Goal: Ask a question

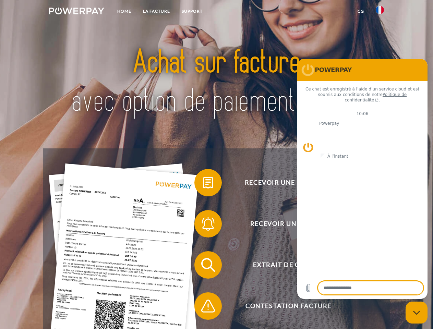
click at [76, 12] on img at bounding box center [76, 11] width 55 height 7
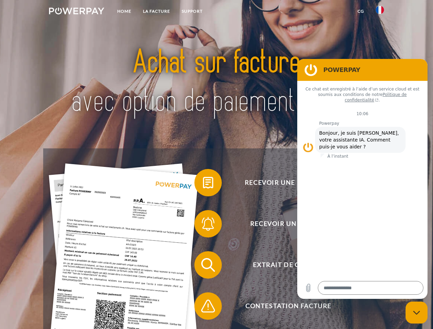
click at [380, 12] on img at bounding box center [380, 10] width 8 height 8
click at [361, 11] on link "CG" at bounding box center [361, 11] width 18 height 12
click at [203, 184] on span at bounding box center [198, 183] width 34 height 34
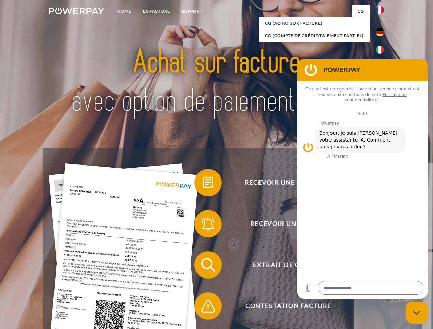
click at [203, 225] on span at bounding box center [198, 224] width 34 height 34
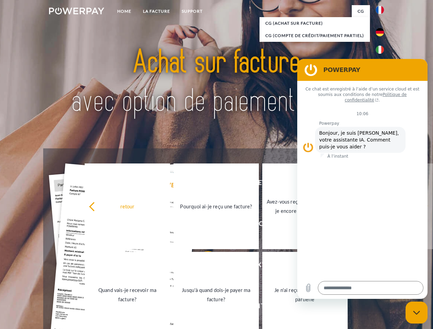
click at [203, 266] on link "Jusqu'à quand dois-je payer ma facture?" at bounding box center [215, 295] width 85 height 86
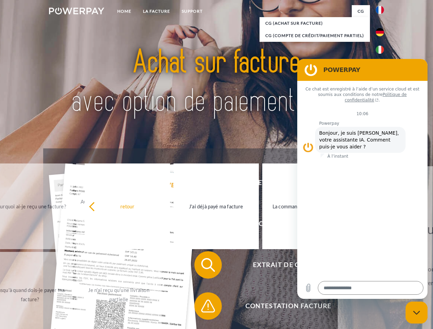
click at [203, 308] on span at bounding box center [198, 306] width 34 height 34
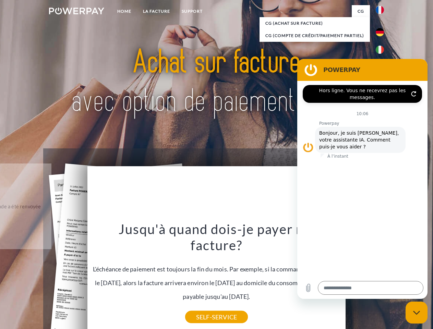
click at [417, 313] on icon "Fermer la fenêtre de messagerie" at bounding box center [416, 313] width 7 height 4
type textarea "*"
